Goal: Information Seeking & Learning: Learn about a topic

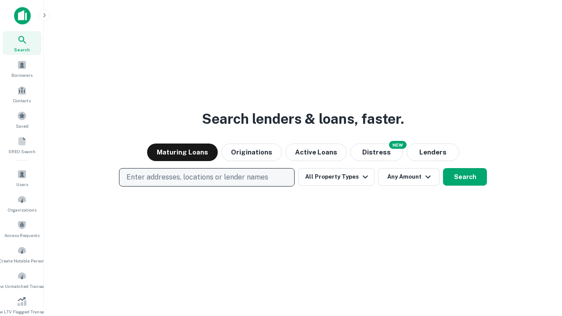
click at [206, 177] on p "Enter addresses, locations or lender names" at bounding box center [197, 177] width 142 height 11
type input "**********"
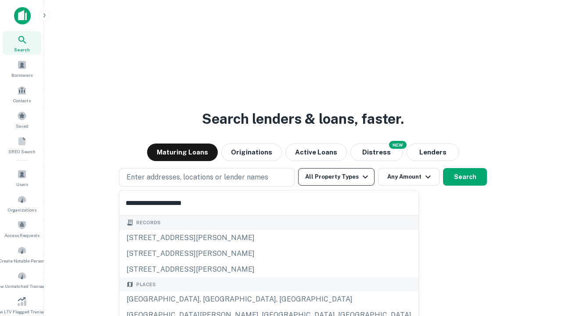
click at [210, 299] on div "[GEOGRAPHIC_DATA], [GEOGRAPHIC_DATA], [GEOGRAPHIC_DATA]" at bounding box center [268, 299] width 299 height 16
click at [336, 177] on button "All Property Types" at bounding box center [336, 177] width 76 height 18
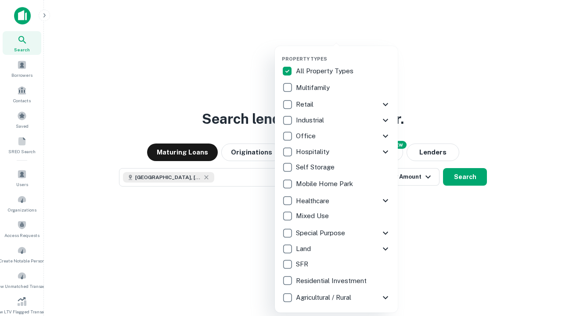
click at [343, 53] on button "button" at bounding box center [343, 53] width 123 height 0
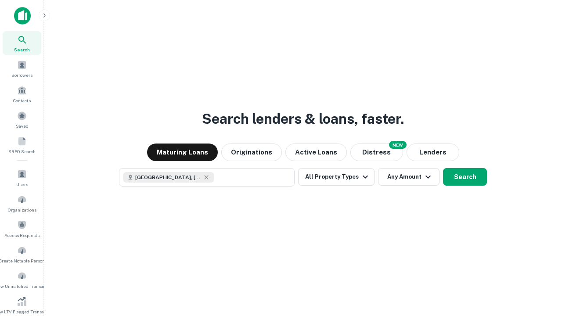
scroll to position [14, 0]
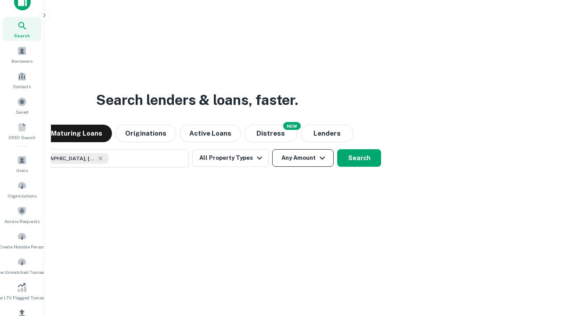
click at [272, 149] on button "Any Amount" at bounding box center [302, 158] width 61 height 18
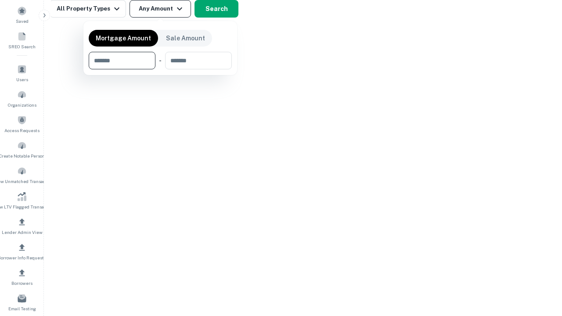
type input "*******"
click at [160, 69] on button "button" at bounding box center [160, 69] width 143 height 0
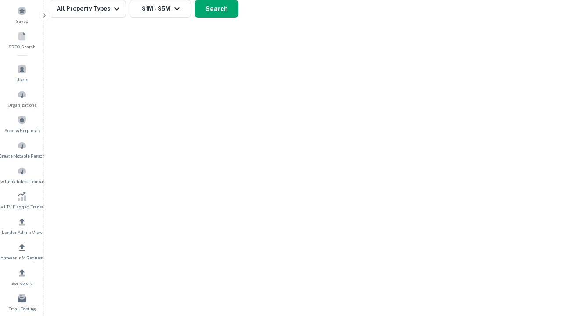
scroll to position [5, 162]
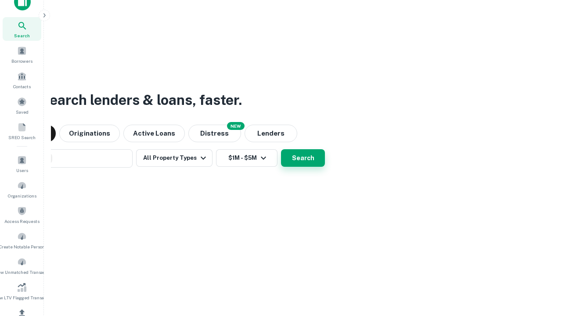
click at [281, 149] on button "Search" at bounding box center [303, 158] width 44 height 18
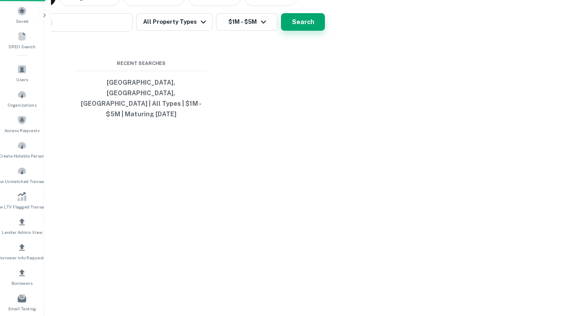
scroll to position [29, 248]
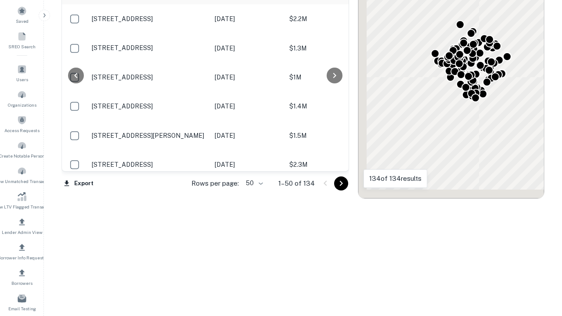
click at [253, 183] on body "Search Borrowers Contacts Saved SREO Search Users Organizations Access Requests…" at bounding box center [281, 53] width 562 height 316
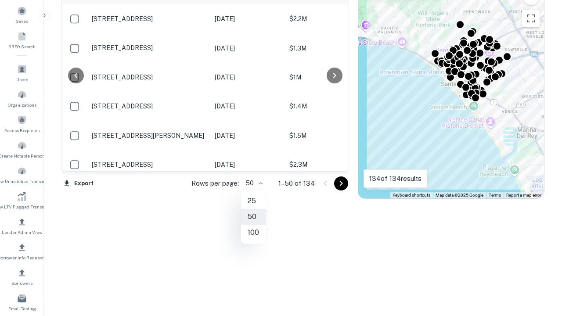
click at [253, 201] on li "25" at bounding box center [252, 201] width 25 height 16
type input "**"
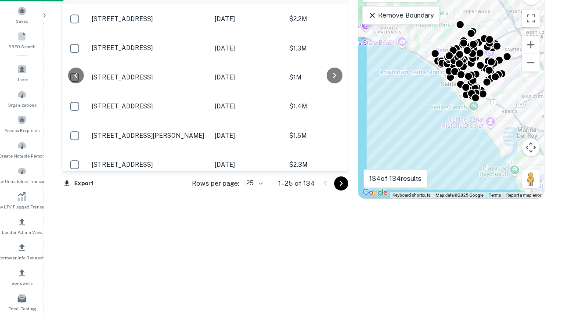
click at [340, 183] on icon "Go to next page" at bounding box center [341, 183] width 11 height 11
